Goal: Transaction & Acquisition: Purchase product/service

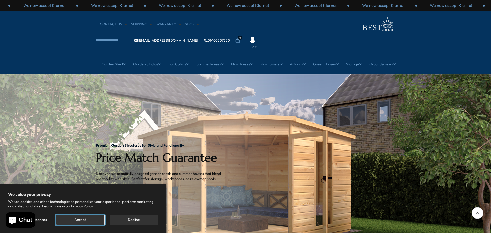
click at [100, 217] on button "Accept" at bounding box center [80, 220] width 48 height 10
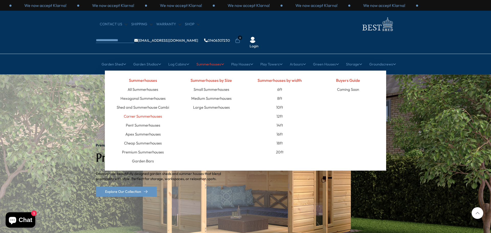
click at [151, 112] on link "Corner Summerhouses" at bounding box center [143, 116] width 38 height 9
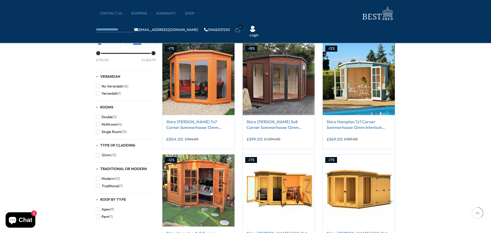
scroll to position [146, 0]
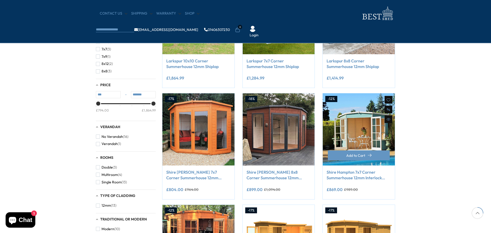
click at [369, 174] on link "Shire Hampton 7x7 Corner Summerhouse 12mm Interlock Cladding" at bounding box center [359, 175] width 65 height 12
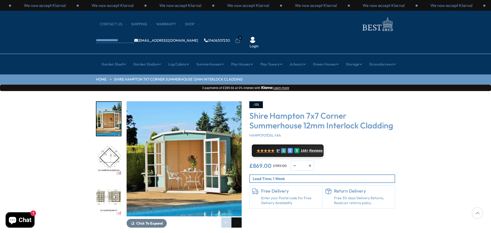
click at [241, 218] on div "Next slide" at bounding box center [237, 223] width 10 height 10
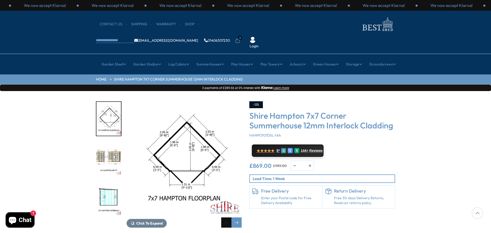
click at [228, 218] on div "Previous slide" at bounding box center [226, 223] width 10 height 10
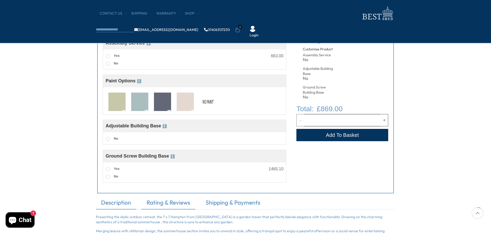
scroll to position [112, 0]
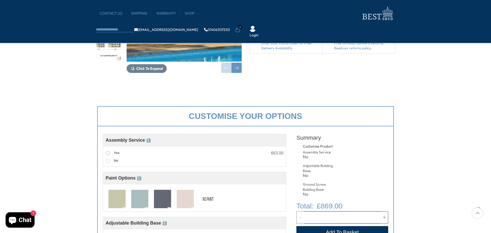
click at [109, 153] on span at bounding box center [108, 153] width 4 height 4
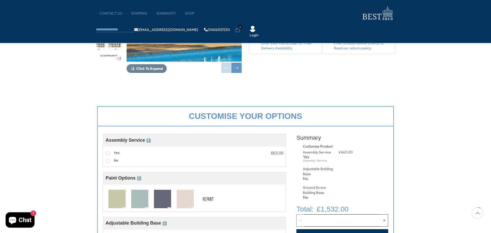
click at [109, 165] on div "Assembly Service ℹ️ Assembly Service Choosing your building with our assembly s…" at bounding box center [195, 150] width 184 height 33
click at [108, 160] on span at bounding box center [108, 161] width 4 height 4
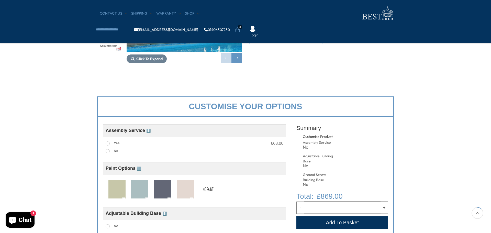
scroll to position [170, 0]
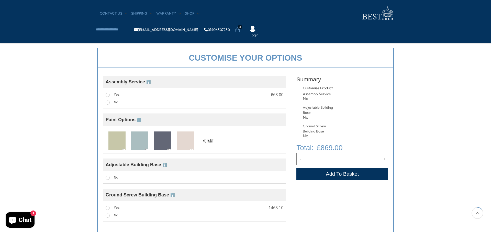
click at [170, 143] on img at bounding box center [162, 141] width 17 height 19
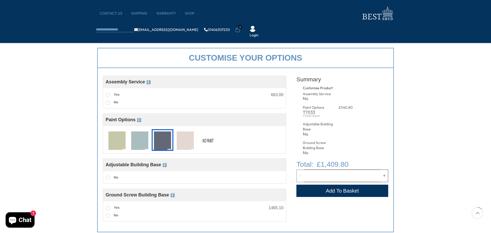
click at [187, 142] on img at bounding box center [185, 141] width 17 height 19
click at [210, 143] on img at bounding box center [208, 141] width 17 height 19
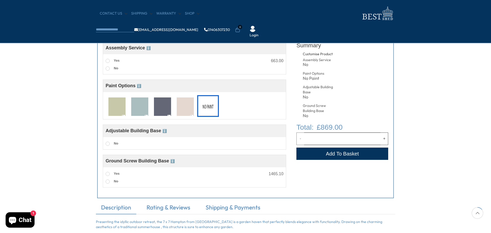
scroll to position [236, 0]
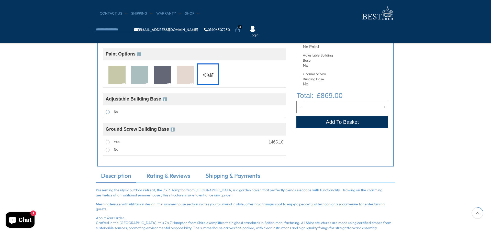
click at [108, 113] on span at bounding box center [108, 112] width 4 height 4
click at [183, 148] on div "No" at bounding box center [195, 150] width 178 height 8
click at [106, 144] on span at bounding box center [108, 142] width 4 height 4
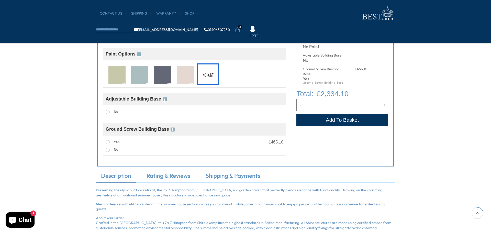
click at [106, 144] on span at bounding box center [108, 142] width 4 height 4
click at [111, 150] on label "No" at bounding box center [112, 150] width 13 height 7
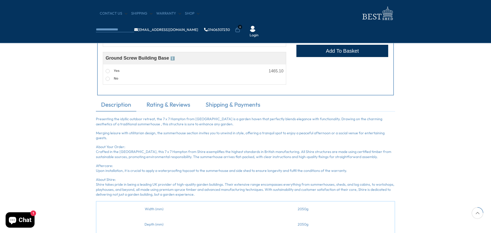
scroll to position [309, 0]
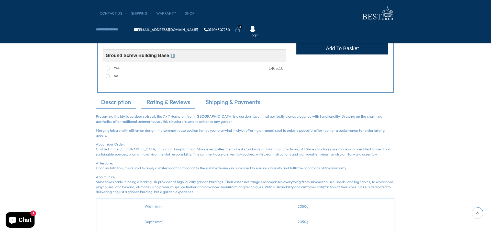
click at [168, 108] on link "Rating & Reviews" at bounding box center [169, 103] width 54 height 11
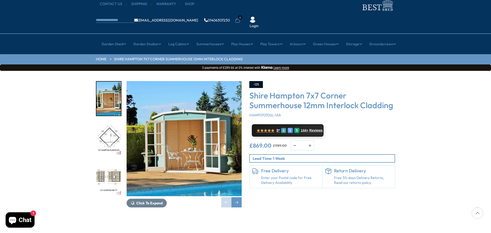
scroll to position [22, 0]
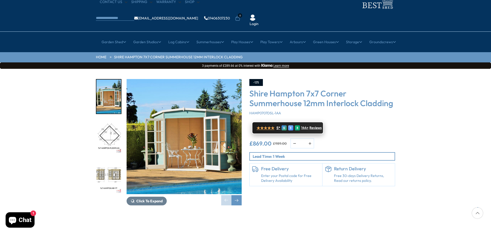
click at [309, 126] on span "144+" at bounding box center [305, 128] width 7 height 4
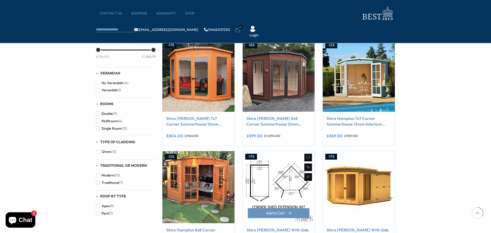
scroll to position [254, 0]
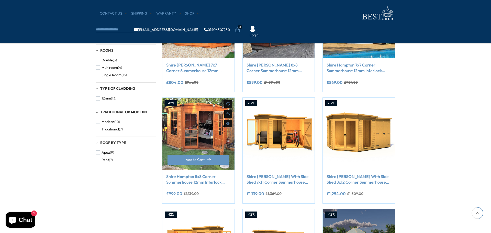
click at [211, 180] on link "Shire Hampton 8x8 Corner Summerhouse 12mm Interlock Cladding" at bounding box center [198, 180] width 65 height 12
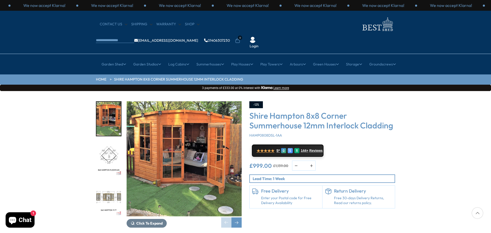
click at [108, 142] on img "2 / 14" at bounding box center [109, 159] width 25 height 34
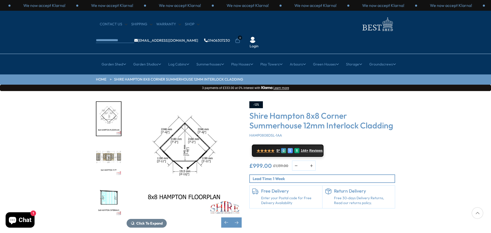
click at [111, 143] on img "3 / 14" at bounding box center [109, 159] width 25 height 34
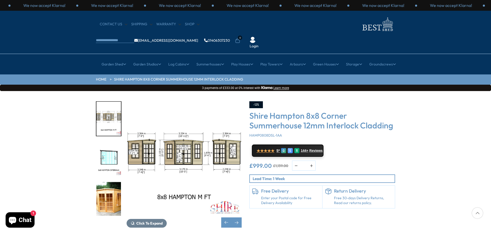
click at [111, 149] on img "4 / 14" at bounding box center [109, 159] width 25 height 34
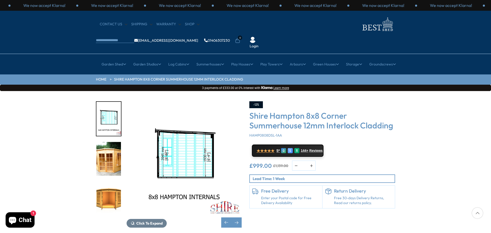
click at [111, 153] on img "5 / 14" at bounding box center [109, 159] width 25 height 34
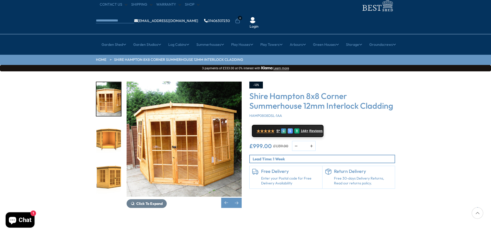
scroll to position [23, 0]
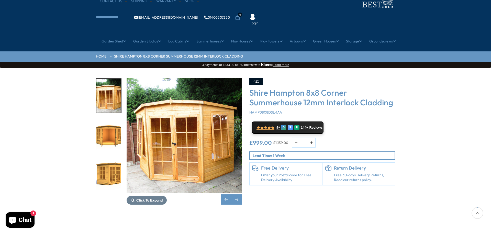
click at [281, 165] on h6 "Free Delivery" at bounding box center [290, 168] width 59 height 6
click at [281, 173] on link "Enter your Postal code for Free Delivery Availability" at bounding box center [290, 178] width 59 height 10
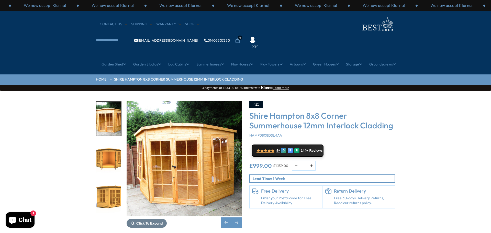
click at [277, 188] on h6 "Free Delivery" at bounding box center [290, 191] width 59 height 6
click at [277, 196] on link "Enter your Postal code for Free Delivery Availability" at bounding box center [290, 201] width 59 height 10
click at [285, 167] on div "-12% Shire Hampton 8x8 Corner Summerhouse 12mm Interlock Cladding HAMP0808DSL-1…" at bounding box center [323, 154] width 146 height 107
click at [289, 176] on p "Lead Time: 1 Week" at bounding box center [324, 178] width 142 height 5
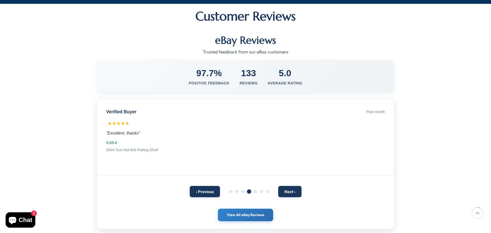
scroll to position [72, 0]
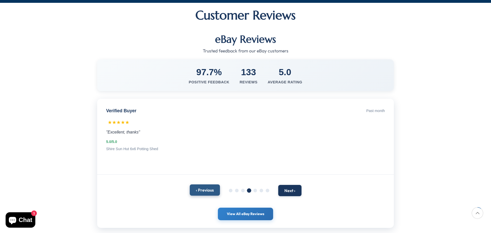
click at [212, 185] on button "‹ Previous" at bounding box center [205, 190] width 30 height 11
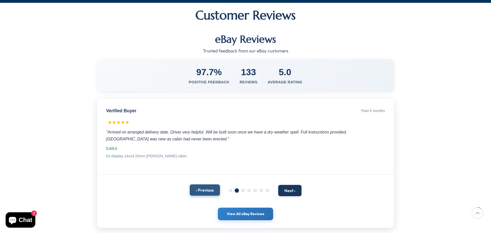
click at [212, 185] on button "‹ Previous" at bounding box center [205, 190] width 30 height 11
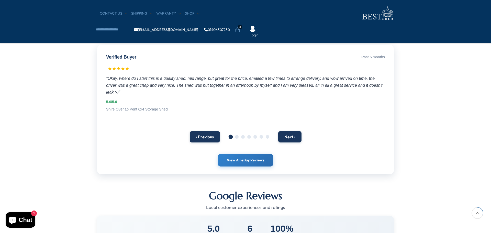
scroll to position [0, 0]
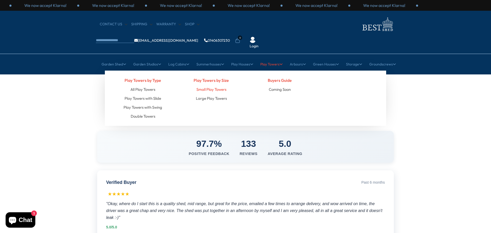
click at [199, 85] on link "Small Play Towers" at bounding box center [212, 89] width 30 height 9
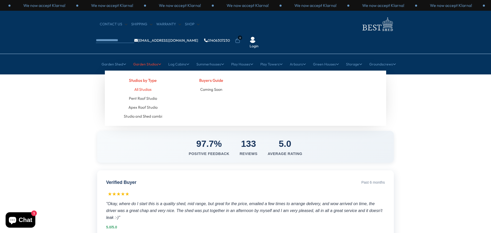
click at [145, 85] on link "All Studios" at bounding box center [142, 89] width 17 height 9
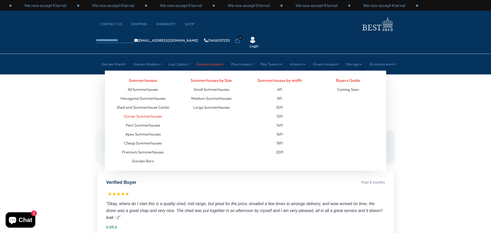
click at [157, 112] on link "Corner Summerhouses" at bounding box center [143, 116] width 38 height 9
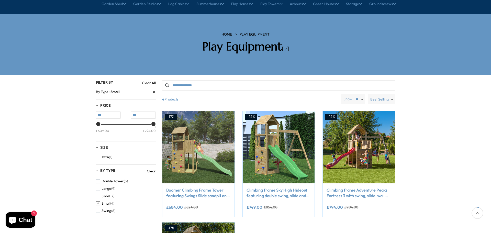
scroll to position [63, 0]
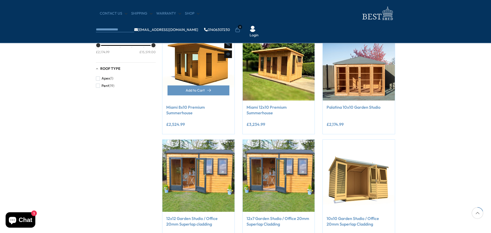
scroll to position [111, 0]
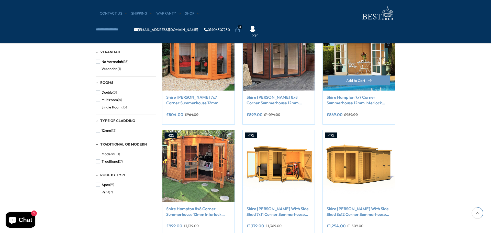
scroll to position [187, 0]
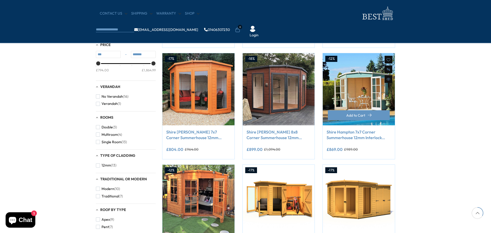
click at [372, 133] on link "Shire Hampton 7x7 Corner Summerhouse 12mm Interlock Cladding" at bounding box center [359, 135] width 65 height 12
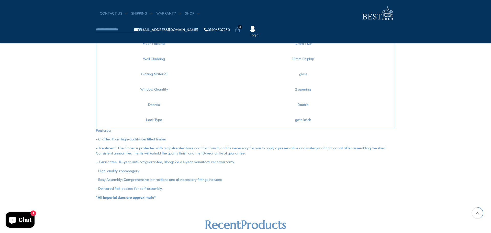
scroll to position [580, 0]
click at [26, 216] on button "Chat 1" at bounding box center [20, 219] width 29 height 15
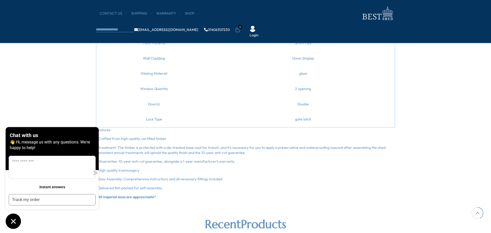
click at [171, 168] on p "- High-quality ironmongery" at bounding box center [246, 170] width 300 height 5
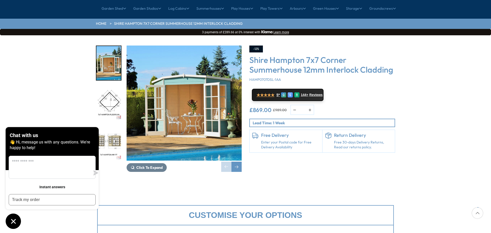
scroll to position [0, 0]
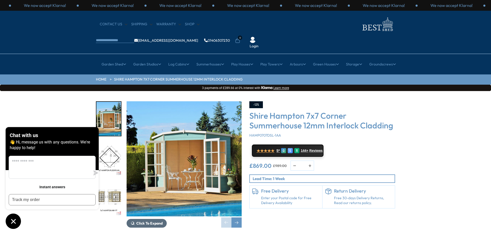
click at [132, 219] on button "Click To Expand" at bounding box center [147, 223] width 40 height 9
click at [113, 142] on img "2 / 12" at bounding box center [109, 159] width 25 height 34
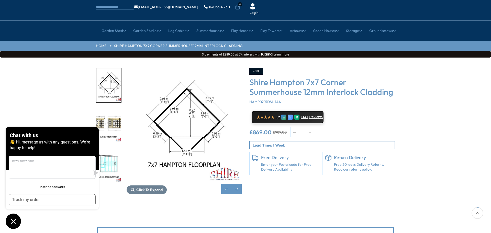
scroll to position [24, 0]
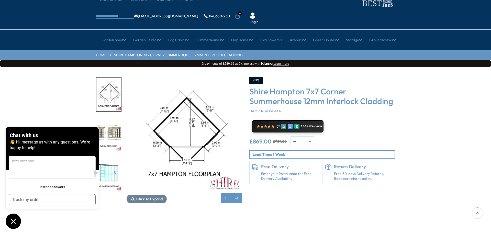
click at [270, 172] on link "Enter your Postal code for Free Delivery Availability" at bounding box center [290, 177] width 59 height 10
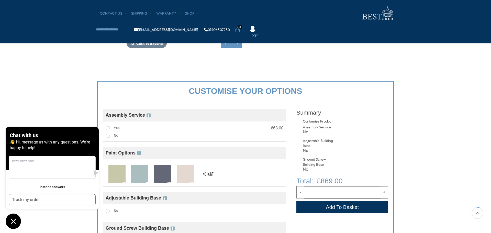
scroll to position [160, 0]
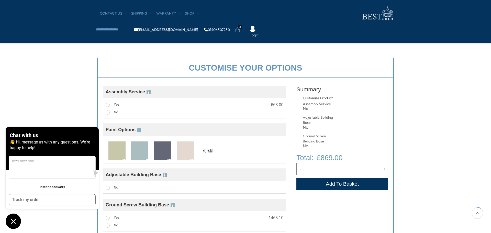
click at [365, 168] on input "*" at bounding box center [342, 169] width 77 height 12
click at [382, 168] on button "+" at bounding box center [385, 169] width 8 height 12
click at [301, 169] on button "-" at bounding box center [301, 169] width 8 height 12
type input "*"
click at [329, 184] on button "Add to Cart" at bounding box center [343, 184] width 92 height 12
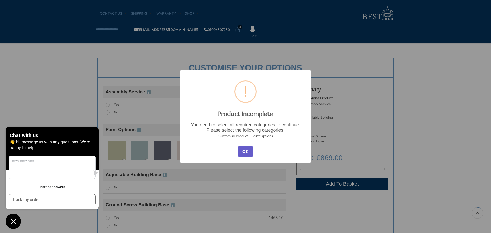
click at [246, 153] on button "OK" at bounding box center [245, 151] width 15 height 10
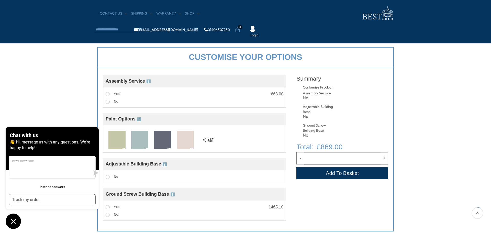
scroll to position [120, 0]
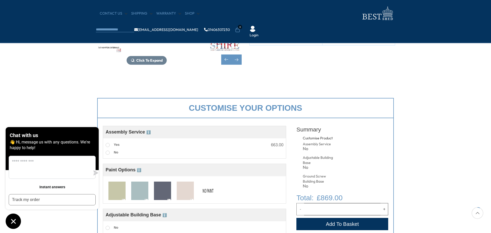
click at [15, 219] on icon "Chat window" at bounding box center [13, 221] width 5 height 5
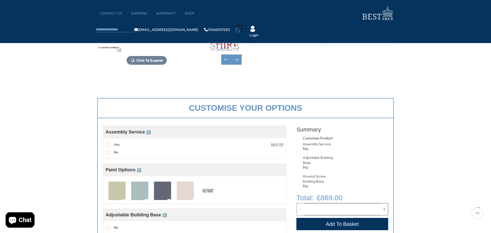
click at [315, 221] on button "Add to Cart" at bounding box center [343, 224] width 92 height 12
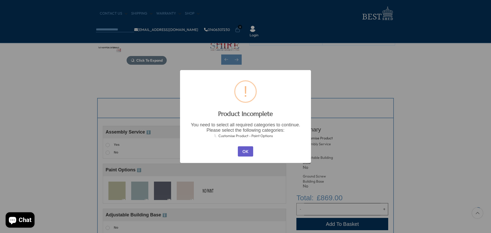
click at [247, 155] on button "OK" at bounding box center [245, 151] width 15 height 10
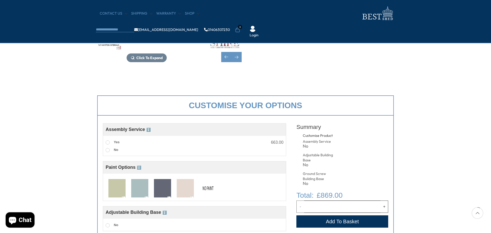
scroll to position [125, 0]
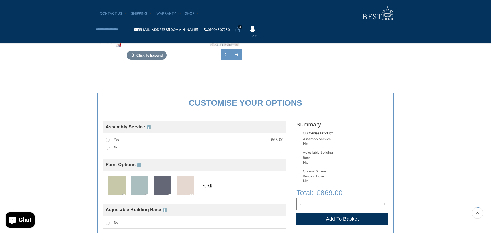
click at [200, 193] on img at bounding box center [208, 186] width 17 height 19
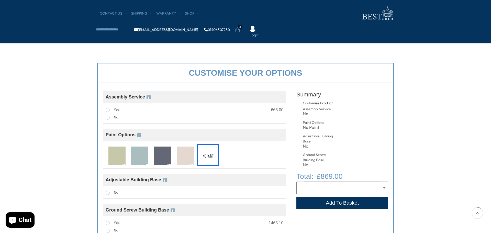
scroll to position [162, 0]
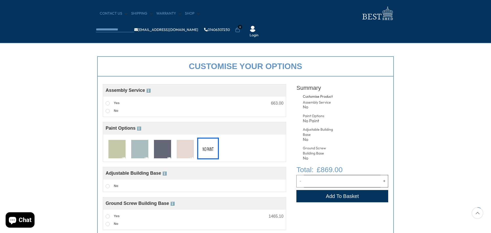
click at [308, 196] on button "Add to Cart" at bounding box center [343, 196] width 92 height 12
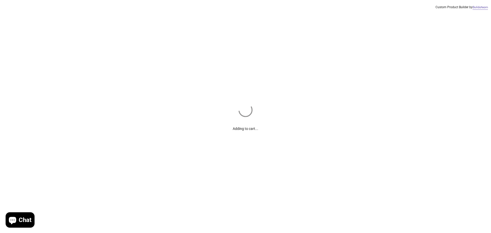
scroll to position [164, 0]
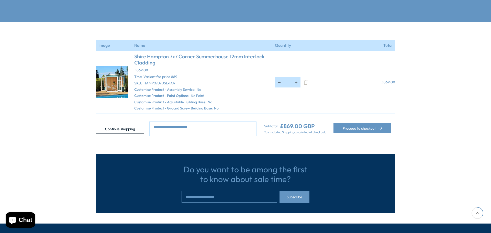
scroll to position [129, 0]
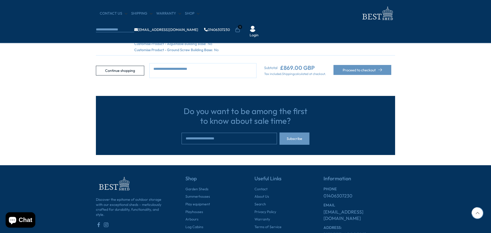
click at [350, 63] on div "Continue shopping Subtotal £869.00 GBP Tax included. Shipping calculated at che…" at bounding box center [246, 70] width 300 height 15
click at [351, 73] on button "Proceed to checkout" at bounding box center [363, 70] width 58 height 10
